Goal: Communication & Community: Ask a question

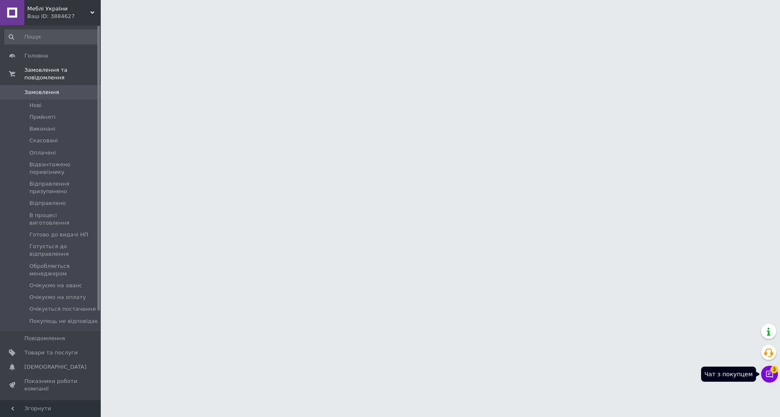
click at [768, 373] on icon at bounding box center [769, 373] width 7 height 7
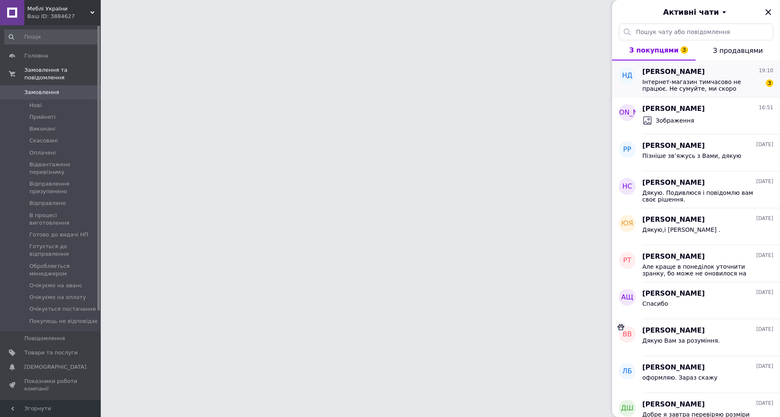
click at [709, 85] on span "Інтернет-магазин тимчасово не працює. Не сумуйте, ми скоро повернемося. Все буд…" at bounding box center [701, 84] width 119 height 13
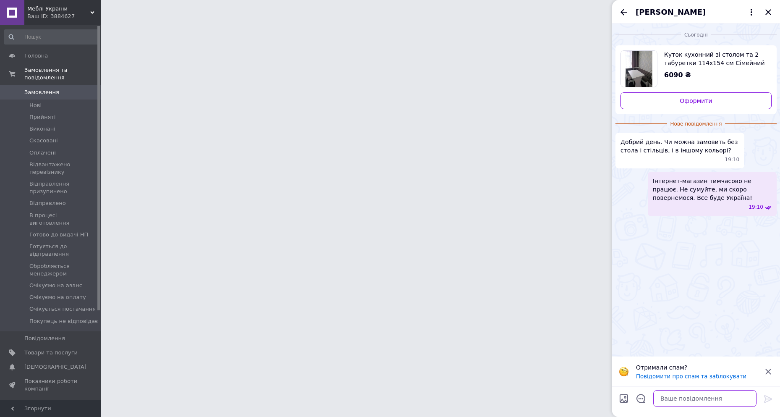
click at [676, 399] on textarea at bounding box center [704, 398] width 103 height 17
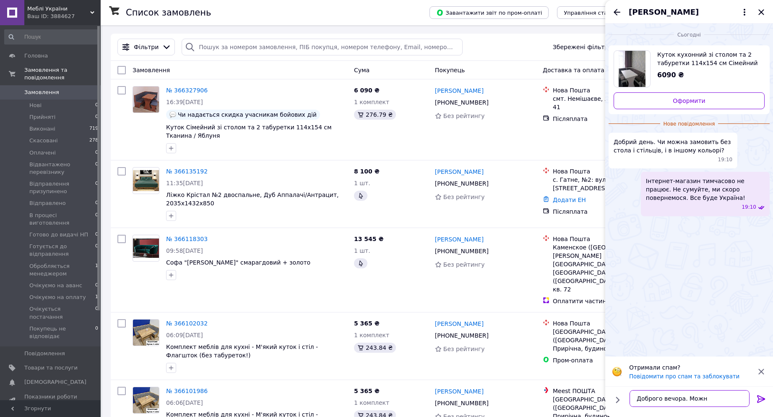
type textarea "Доброго вечора. Можна"
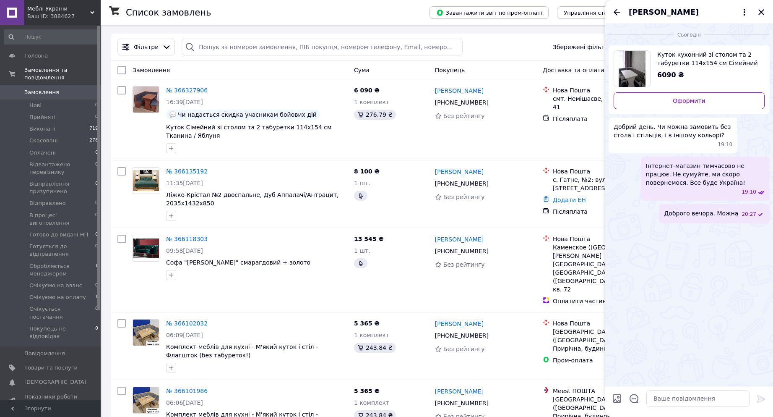
click at [617, 399] on input "Завантажити файли" at bounding box center [617, 398] width 10 height 10
type input "C:\fakepath\Колір ДСП.png"
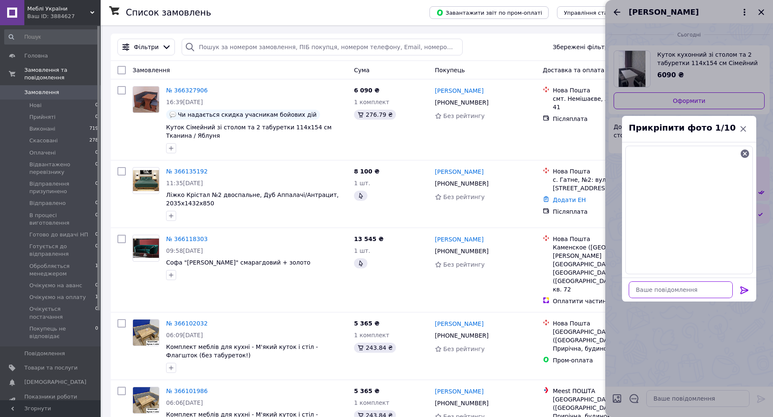
click at [657, 293] on textarea at bounding box center [681, 289] width 104 height 17
type textarea "Колід плити на вибір"
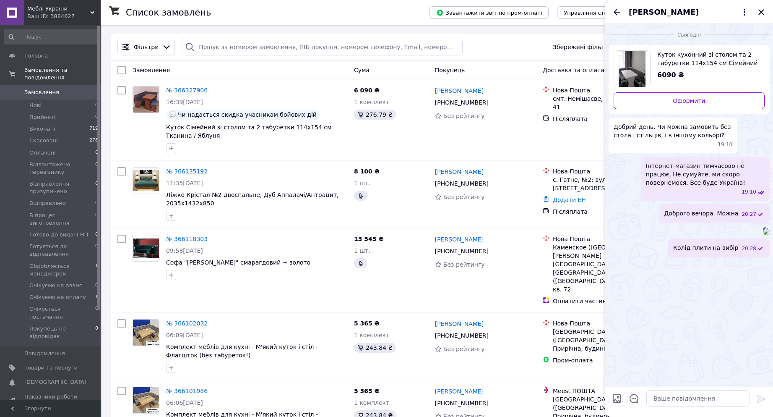
click at [618, 402] on input "Завантажити файли" at bounding box center [617, 398] width 10 height 10
type input "C:\fakepath\Тканини.png"
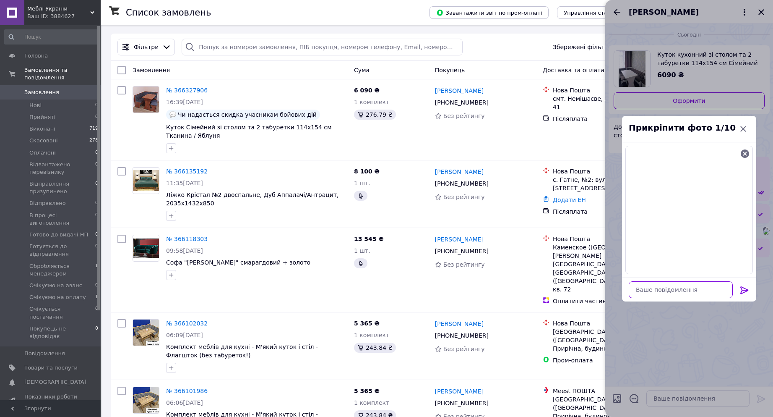
click at [653, 291] on textarea at bounding box center [681, 289] width 104 height 17
type textarea "Колір тканини на вибір"
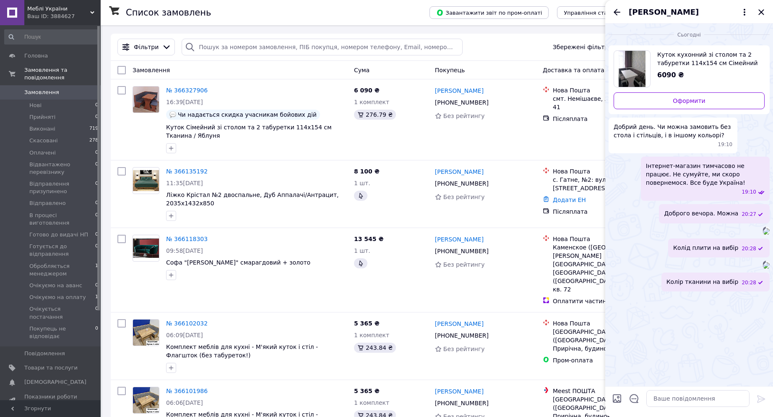
click at [688, 61] on span "Куток кухонний зі столом та 2 табуретки 114х154 см Сімейний - Білий" at bounding box center [707, 58] width 101 height 17
click at [691, 57] on span "Куток кухонний зі столом та 2 табуретки 114х154 см Сімейний - Білий" at bounding box center [707, 58] width 101 height 17
paste textarea "[URL][DOMAIN_NAME]"
drag, startPoint x: 682, startPoint y: 396, endPoint x: 625, endPoint y: 387, distance: 58.2
click at [625, 387] on div "[URL][DOMAIN_NAME] [URL][DOMAIN_NAME]" at bounding box center [689, 394] width 161 height 32
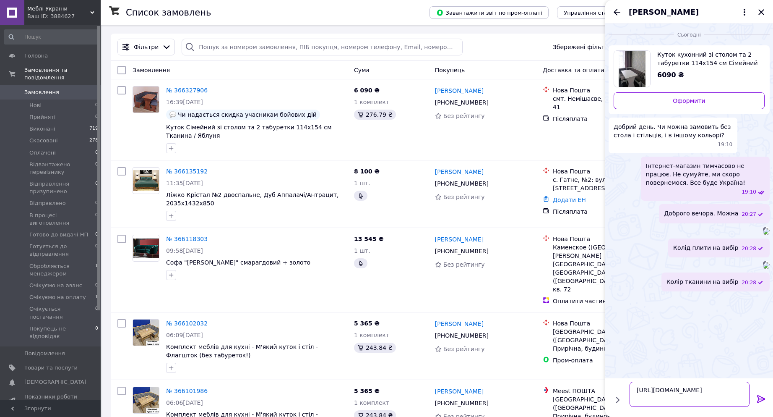
paste textarea "394943224-kuhonnyj-[PERSON_NAME]"
type textarea "[URL][DOMAIN_NAME]"
click at [759, 398] on icon at bounding box center [761, 399] width 10 height 10
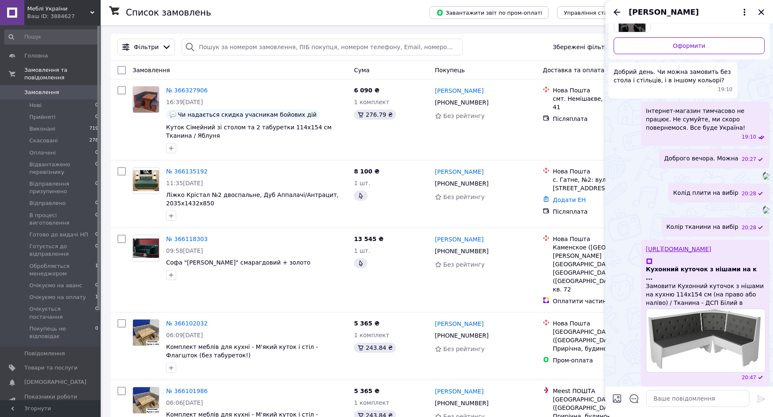
scroll to position [90, 0]
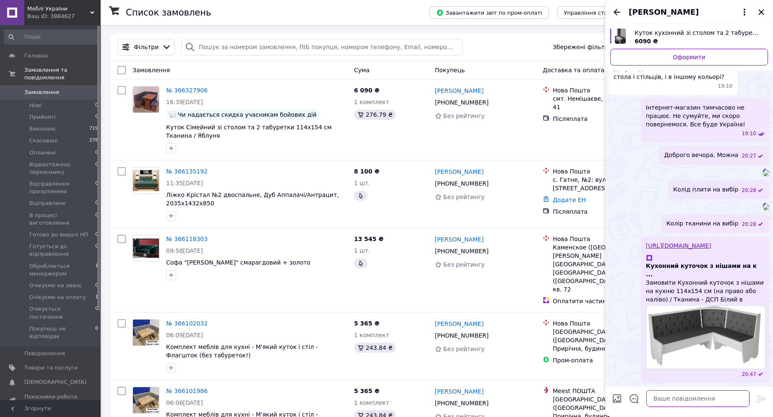
click at [678, 399] on textarea at bounding box center [698, 398] width 103 height 17
click at [617, 400] on input "Завантажити файли" at bounding box center [617, 398] width 10 height 10
type input "C:\fakepath\Screenshot_525.png"
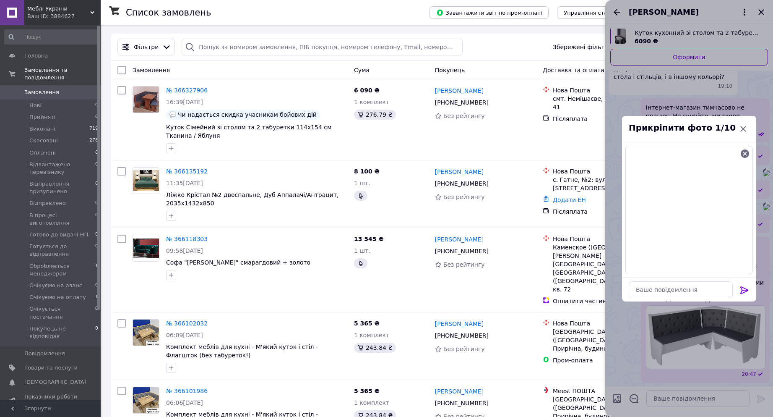
click at [743, 290] on icon at bounding box center [745, 290] width 8 height 8
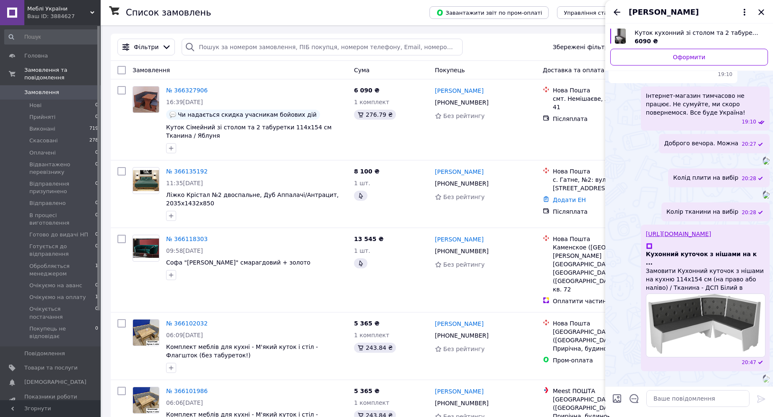
scroll to position [167, 0]
click at [760, 11] on icon "Закрити" at bounding box center [761, 12] width 10 height 10
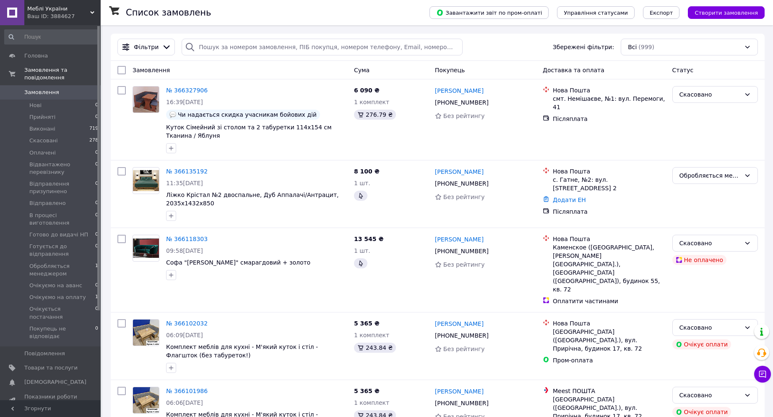
click at [59, 11] on span "Меблі України" at bounding box center [58, 9] width 63 height 8
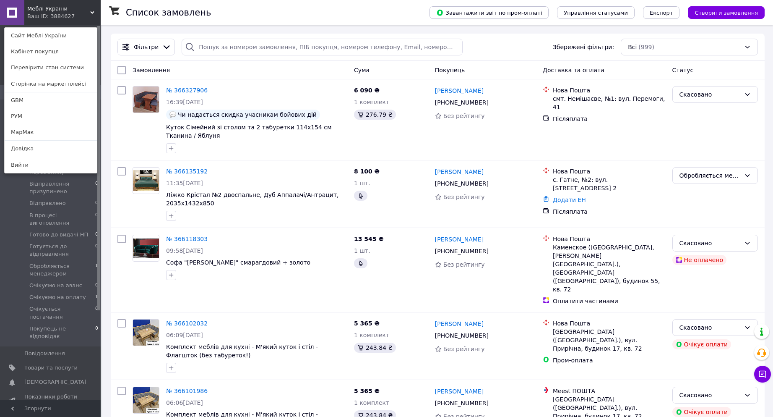
click at [59, 11] on span "Меблі України" at bounding box center [58, 9] width 63 height 8
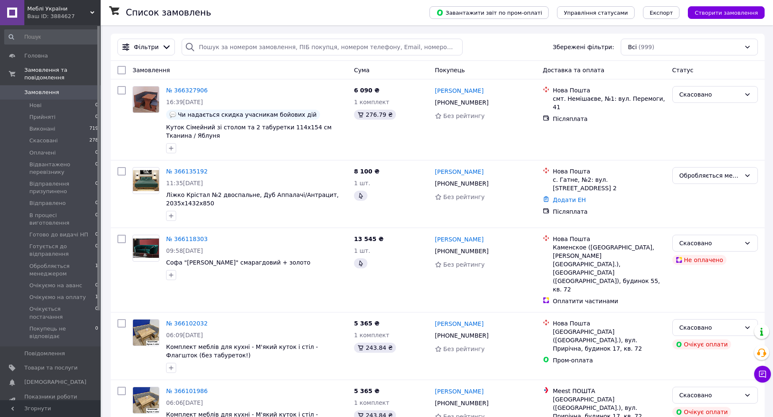
click at [222, 12] on div "Список замовлень" at bounding box center [269, 12] width 287 height 25
drag, startPoint x: 553, startPoint y: 99, endPoint x: 595, endPoint y: 99, distance: 42.0
click at [595, 99] on div "смт. Немішаєве, №1: вул. Перемоги, 41" at bounding box center [609, 102] width 113 height 17
